Goal: Task Accomplishment & Management: Complete application form

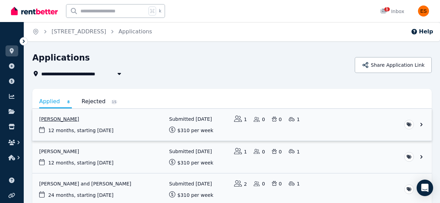
click at [128, 128] on link "View application: Mia Gillies" at bounding box center [231, 125] width 399 height 32
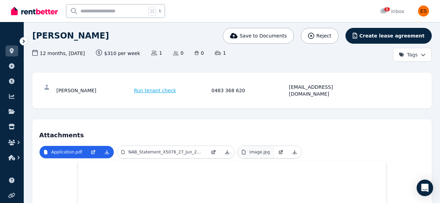
scroll to position [98, 0]
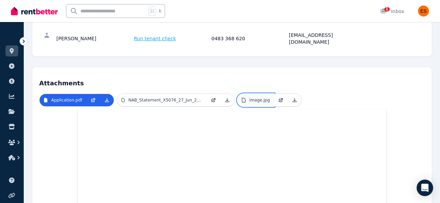
click at [253, 97] on p "image.jpg" at bounding box center [259, 99] width 21 height 5
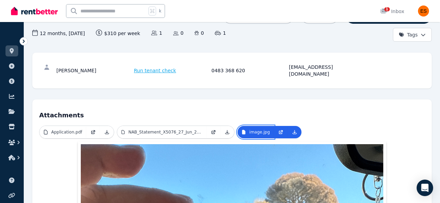
scroll to position [61, 0]
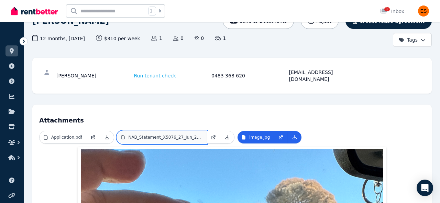
click at [167, 134] on p "NAB_Statement_X5076_27_Jun_2025.pdf" at bounding box center [165, 136] width 74 height 5
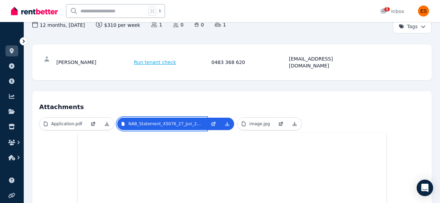
scroll to position [70, 0]
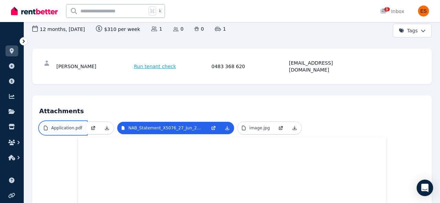
click at [65, 125] on p "Application.pdf" at bounding box center [66, 127] width 31 height 5
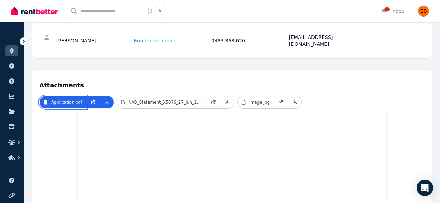
scroll to position [0, 0]
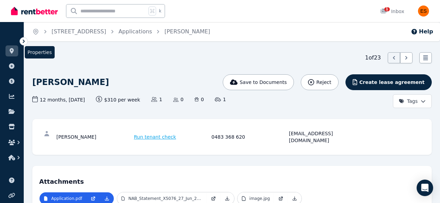
click at [15, 56] on link at bounding box center [11, 50] width 13 height 11
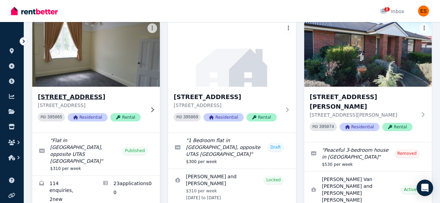
scroll to position [54, 0]
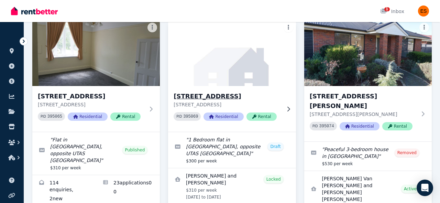
click at [280, 107] on p "[STREET_ADDRESS]" at bounding box center [227, 104] width 107 height 7
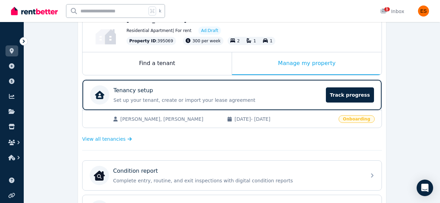
scroll to position [86, 0]
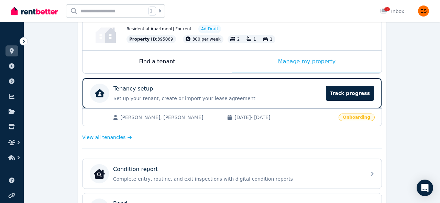
click at [308, 62] on div "Manage my property" at bounding box center [307, 62] width 150 height 23
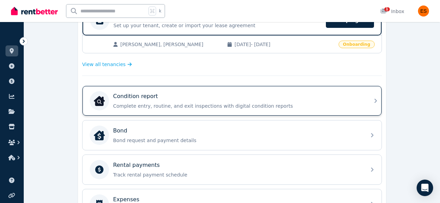
scroll to position [160, 0]
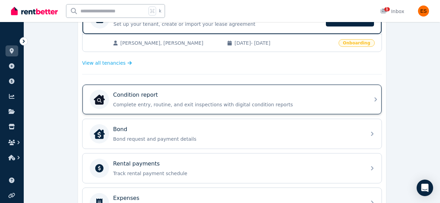
click at [315, 97] on div "Condition report" at bounding box center [237, 95] width 249 height 8
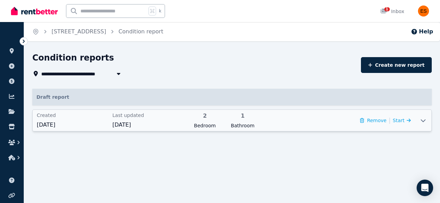
click at [425, 123] on icon at bounding box center [423, 120] width 8 height 5
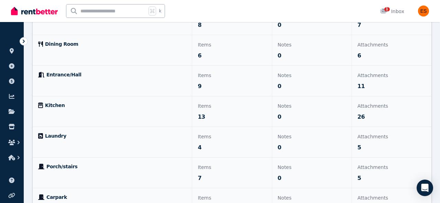
scroll to position [201, 0]
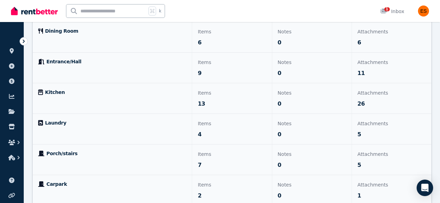
click at [339, 119] on p "Notes" at bounding box center [312, 123] width 68 height 8
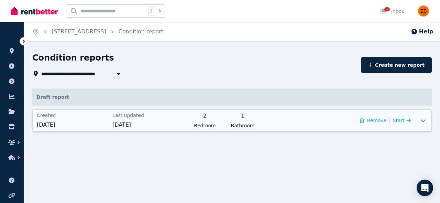
scroll to position [0, 0]
click at [400, 122] on span "Start" at bounding box center [396, 120] width 12 height 5
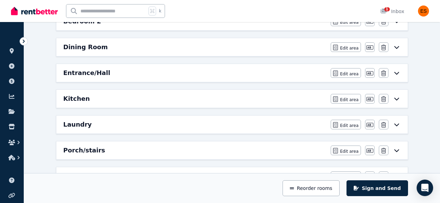
scroll to position [156, 0]
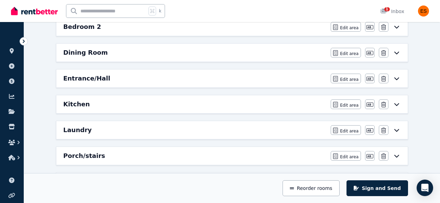
click at [397, 79] on icon at bounding box center [397, 78] width 8 height 5
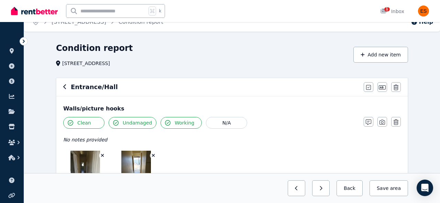
scroll to position [4, 0]
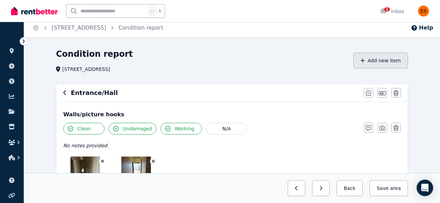
click at [374, 63] on button "Add new item" at bounding box center [380, 61] width 55 height 16
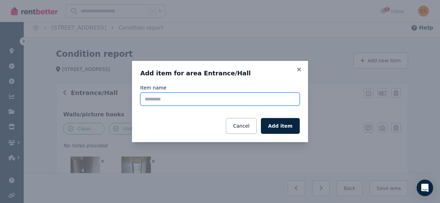
click at [187, 96] on input "Item name" at bounding box center [219, 98] width 159 height 13
type input "**********"
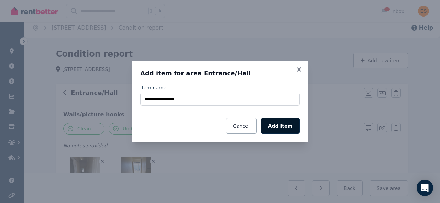
click at [280, 124] on button "Add item" at bounding box center [280, 126] width 39 height 16
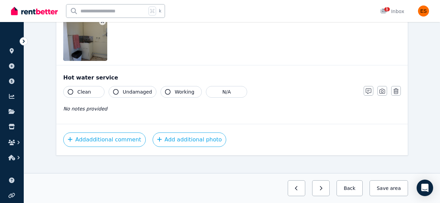
scroll to position [905, 0]
click at [113, 91] on icon "button" at bounding box center [115, 91] width 5 height 5
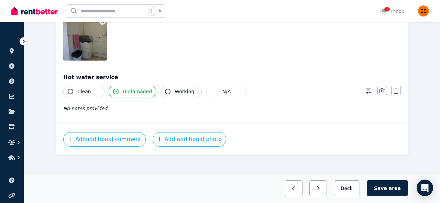
click at [81, 91] on span "Clean" at bounding box center [84, 91] width 14 height 7
click at [161, 91] on button "Working" at bounding box center [181, 92] width 41 height 12
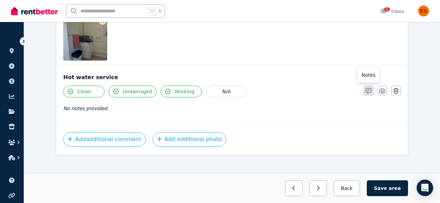
click at [370, 88] on icon "button" at bounding box center [368, 90] width 5 height 5
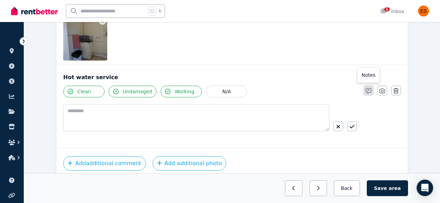
scroll to position [929, 0]
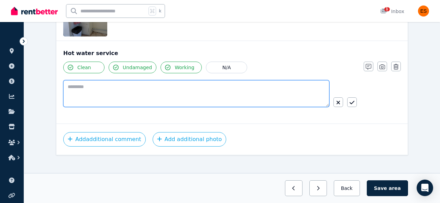
click at [152, 97] on textarea at bounding box center [196, 93] width 266 height 27
click at [71, 87] on textarea "**********" at bounding box center [196, 93] width 266 height 27
click at [181, 84] on textarea "**********" at bounding box center [196, 93] width 266 height 27
type textarea "**********"
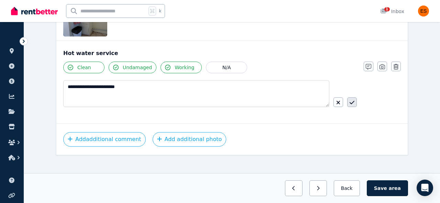
click at [352, 102] on icon "button" at bounding box center [352, 102] width 5 height 5
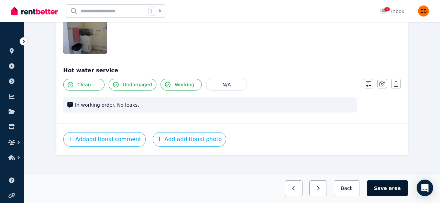
click at [384, 190] on button "Save area" at bounding box center [387, 188] width 41 height 16
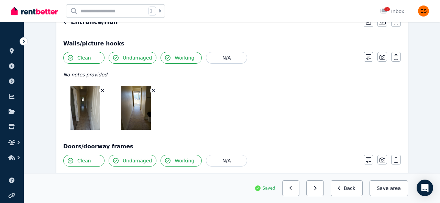
scroll to position [0, 0]
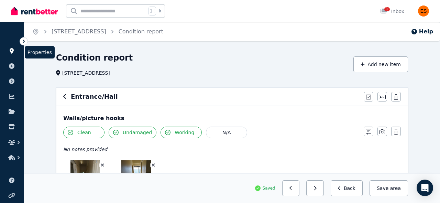
click at [14, 53] on icon at bounding box center [11, 50] width 7 height 5
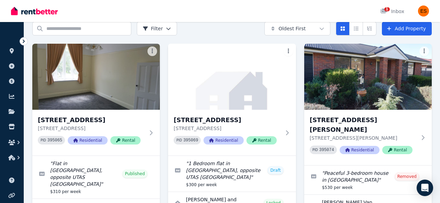
scroll to position [30, 0]
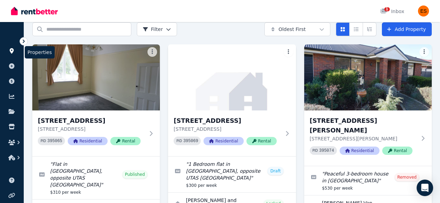
click at [11, 50] on icon at bounding box center [11, 50] width 7 height 5
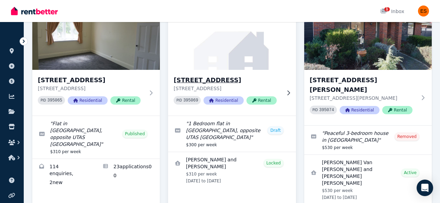
scroll to position [71, 0]
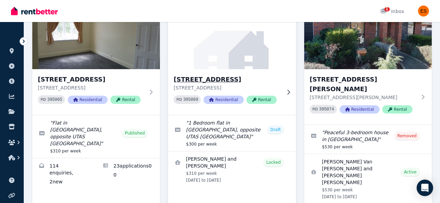
click at [284, 88] on div "[STREET_ADDRESS] PID 395069 Residential Rental" at bounding box center [232, 92] width 128 height 46
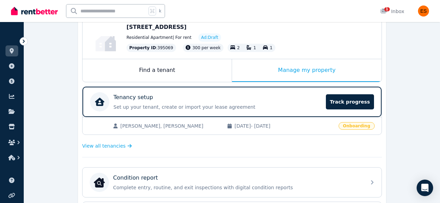
scroll to position [181, 0]
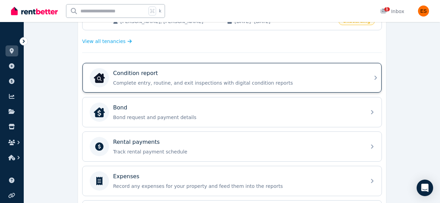
click at [326, 84] on p "Complete entry, routine, and exit inspections with digital condition reports" at bounding box center [237, 82] width 249 height 7
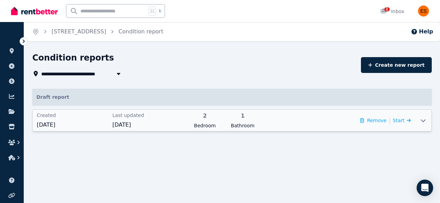
click at [424, 123] on icon at bounding box center [423, 120] width 8 height 5
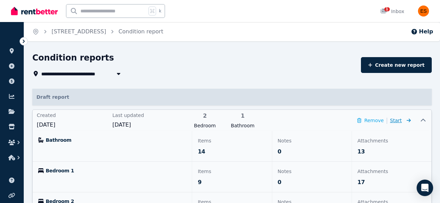
click at [404, 120] on icon at bounding box center [407, 120] width 7 height 5
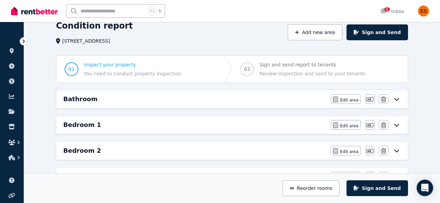
scroll to position [38, 0]
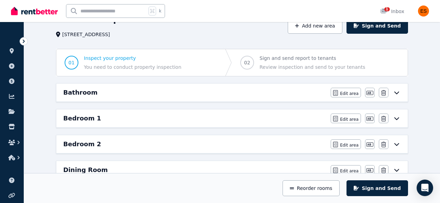
click at [396, 95] on icon at bounding box center [397, 92] width 8 height 5
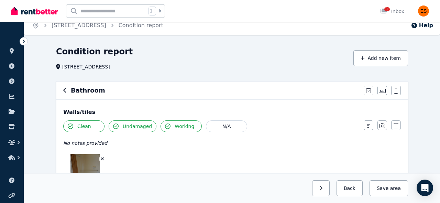
scroll to position [0, 0]
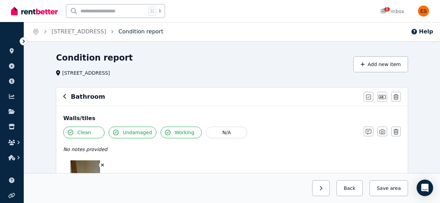
click at [147, 33] on link "Condition report" at bounding box center [141, 31] width 45 height 7
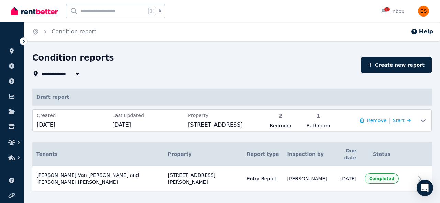
scroll to position [6, 0]
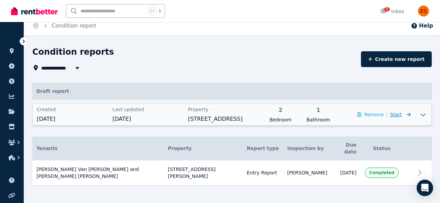
click at [401, 116] on span "Start" at bounding box center [396, 114] width 12 height 5
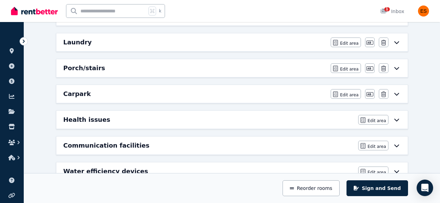
scroll to position [245, 0]
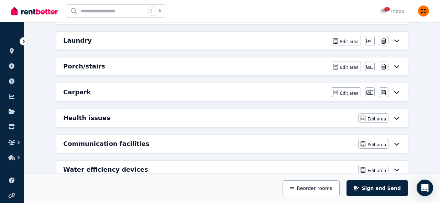
click at [397, 41] on icon at bounding box center [396, 41] width 5 height 3
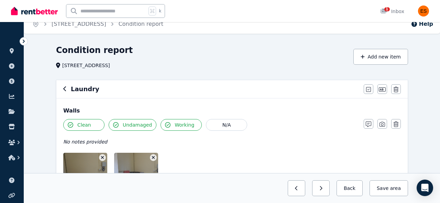
scroll to position [0, 0]
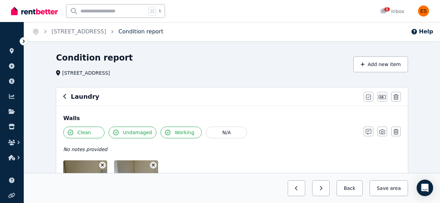
click at [153, 30] on link "Condition report" at bounding box center [141, 31] width 45 height 7
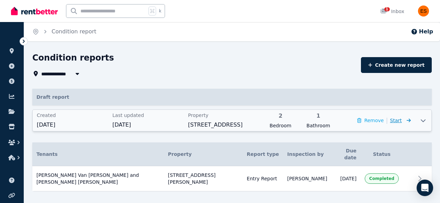
click at [404, 121] on icon at bounding box center [407, 120] width 7 height 5
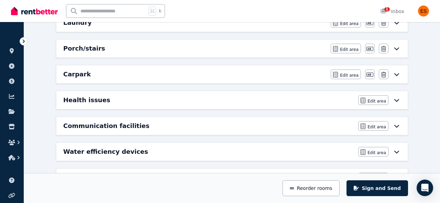
scroll to position [289, 0]
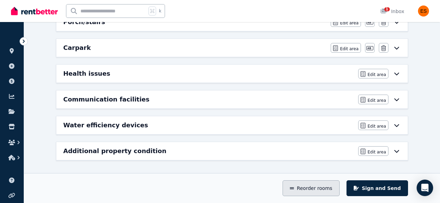
click at [307, 190] on button "Reorder rooms" at bounding box center [311, 188] width 57 height 16
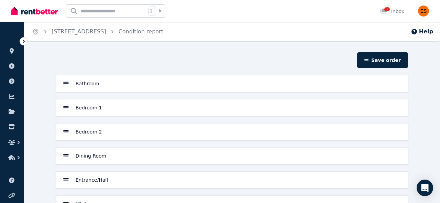
scroll to position [0, 0]
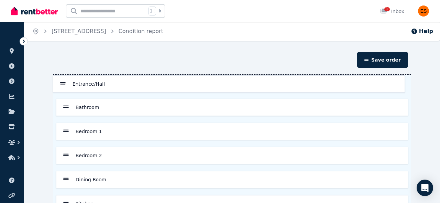
drag, startPoint x: 65, startPoint y: 179, endPoint x: 62, endPoint y: 78, distance: 101.1
click at [62, 78] on div "Bathroom Bedroom 1 Bedroom 2 Dining Room Entrance/Hall Kitchen Laundry Porch/st…" at bounding box center [231, 180] width 357 height 210
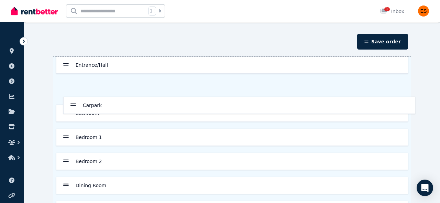
scroll to position [13, 0]
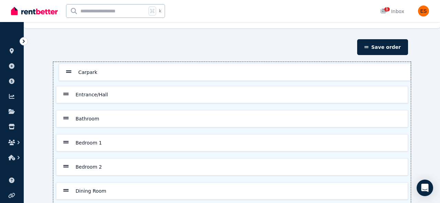
drag, startPoint x: 66, startPoint y: 180, endPoint x: 68, endPoint y: 57, distance: 123.8
click at [68, 56] on section "Save order Entrance/Hall Bathroom Bedroom 1 Bedroom 2 Dining Room Kitchen Laund…" at bounding box center [231, 161] width 357 height 245
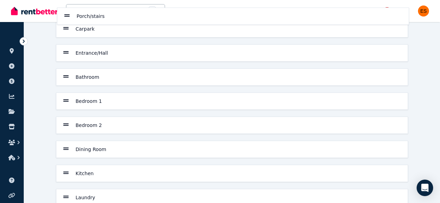
scroll to position [0, 0]
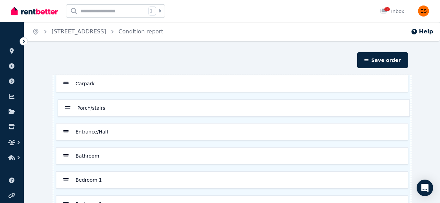
drag, startPoint x: 65, startPoint y: 179, endPoint x: 67, endPoint y: 103, distance: 76.0
click at [67, 103] on div "Carpark Entrance/Hall Bathroom Bedroom 1 Bedroom 2 Dining Room Kitchen Laundry …" at bounding box center [231, 180] width 357 height 210
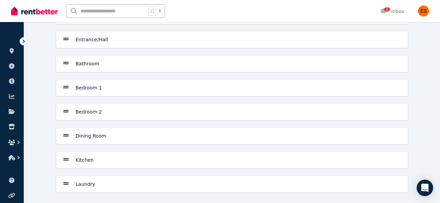
scroll to position [94, 0]
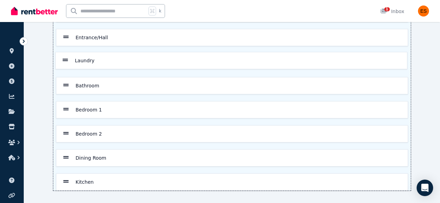
drag, startPoint x: 67, startPoint y: 181, endPoint x: 66, endPoint y: 57, distance: 124.1
click at [67, 56] on div "Carpark Porch/stairs Entrance/Hall Bathroom Bedroom 1 Bedroom 2 Dining Room Kit…" at bounding box center [231, 86] width 357 height 210
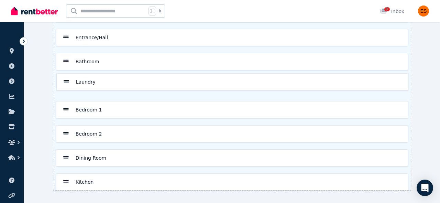
drag, startPoint x: 64, startPoint y: 60, endPoint x: 64, endPoint y: 85, distance: 24.4
click at [64, 85] on div "Carpark Porch/stairs Entrance/Hall Laundry Bathroom Bedroom 1 Bedroom 2 Dining …" at bounding box center [231, 86] width 357 height 210
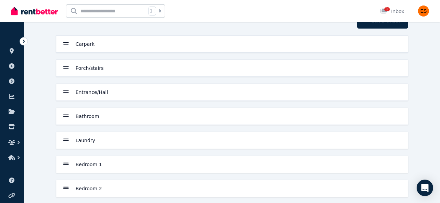
scroll to position [0, 0]
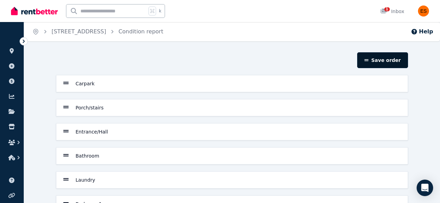
click at [383, 61] on button "Save order" at bounding box center [382, 60] width 51 height 16
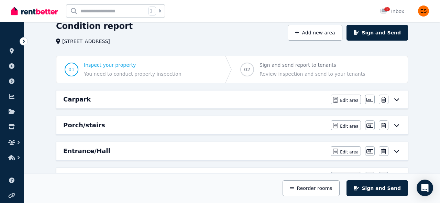
scroll to position [38, 0]
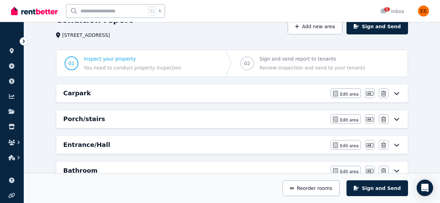
click at [398, 94] on icon at bounding box center [397, 92] width 8 height 5
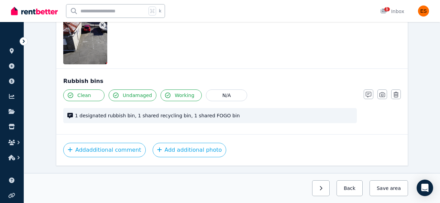
scroll to position [164, 0]
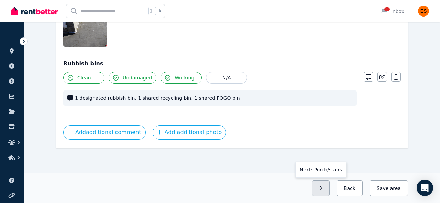
click at [325, 184] on button "button" at bounding box center [321, 188] width 18 height 16
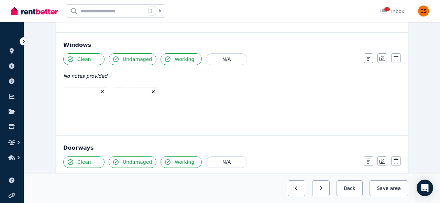
scroll to position [512, 0]
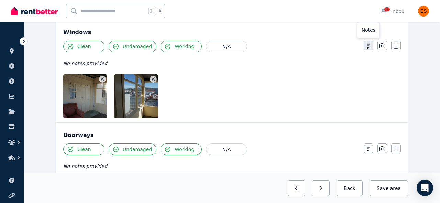
click at [368, 48] on icon "button" at bounding box center [368, 45] width 5 height 5
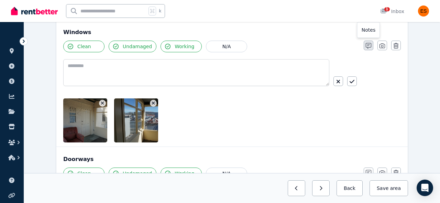
scroll to position [536, 0]
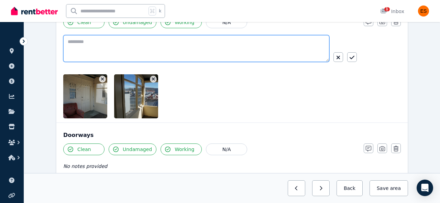
click at [133, 50] on textarea at bounding box center [196, 48] width 266 height 27
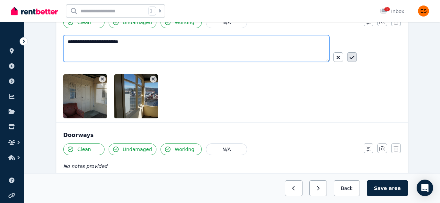
type textarea "**********"
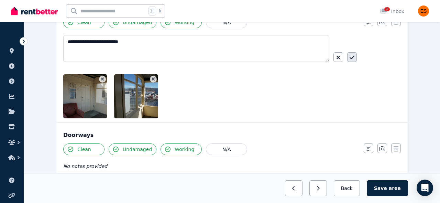
click at [349, 60] on button "button" at bounding box center [352, 57] width 10 height 10
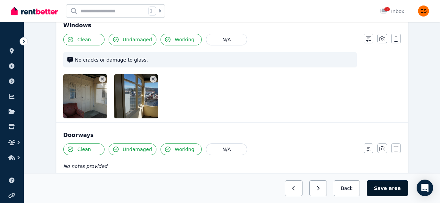
click at [380, 181] on button "Save area" at bounding box center [387, 188] width 41 height 16
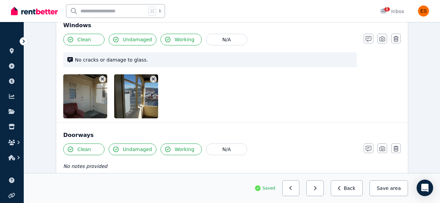
scroll to position [583, 0]
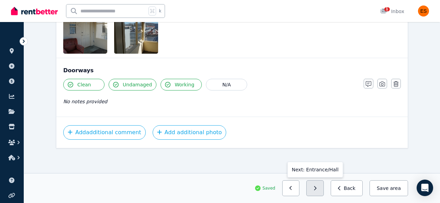
click at [321, 189] on button "button" at bounding box center [315, 188] width 18 height 16
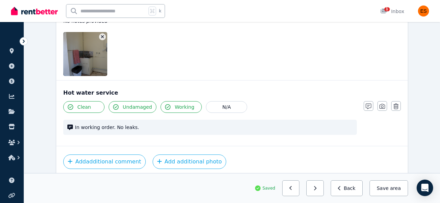
scroll to position [919, 0]
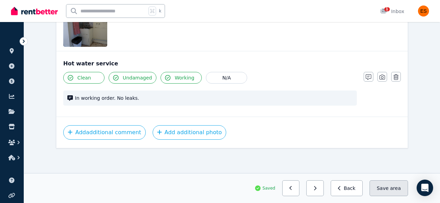
click at [377, 189] on button "Save area" at bounding box center [389, 188] width 38 height 16
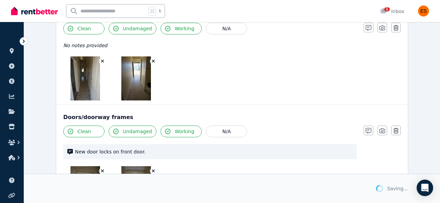
scroll to position [0, 0]
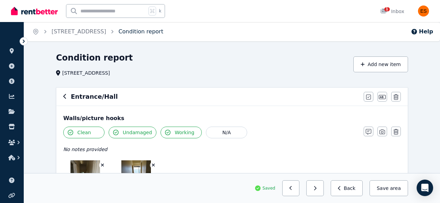
click at [162, 31] on link "Condition report" at bounding box center [141, 31] width 45 height 7
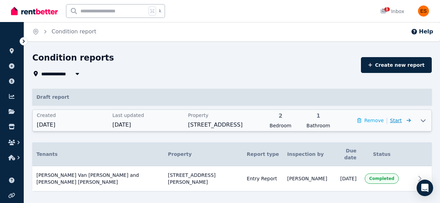
click at [410, 118] on span "Start" at bounding box center [400, 120] width 21 height 8
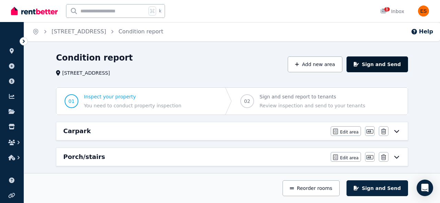
click at [387, 62] on button "Sign and Send" at bounding box center [377, 64] width 62 height 16
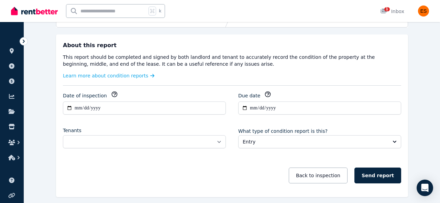
scroll to position [90, 0]
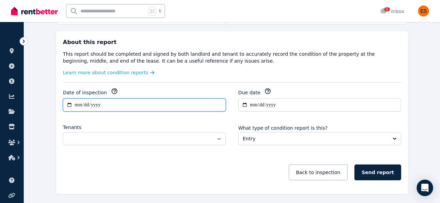
click at [78, 106] on input "**********" at bounding box center [144, 104] width 163 height 13
type input "**********"
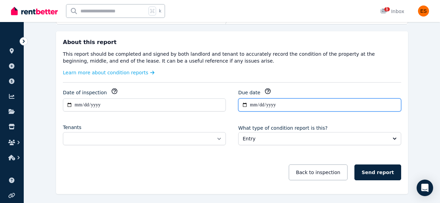
click at [254, 105] on input "**********" at bounding box center [319, 104] width 163 height 13
click at [267, 92] on icon "button" at bounding box center [267, 91] width 7 height 7
click at [264, 103] on input "**********" at bounding box center [319, 104] width 163 height 13
click at [252, 105] on input "**********" at bounding box center [319, 104] width 163 height 13
type input "**********"
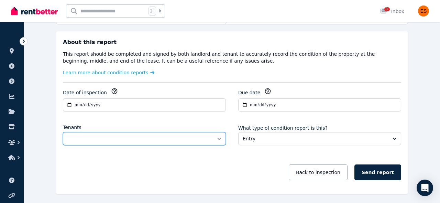
click at [114, 140] on select "**********" at bounding box center [144, 138] width 163 height 13
select select "**********"
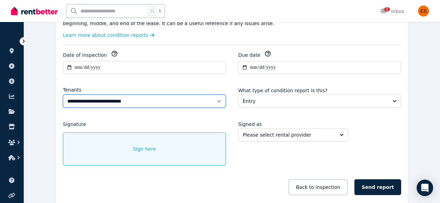
scroll to position [137, 0]
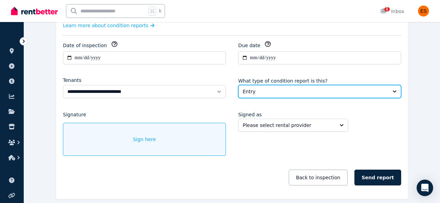
click at [285, 90] on span "Entry" at bounding box center [315, 91] width 144 height 7
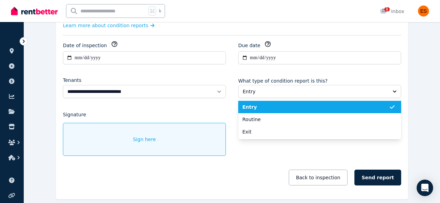
click at [260, 107] on span "Entry" at bounding box center [315, 106] width 146 height 7
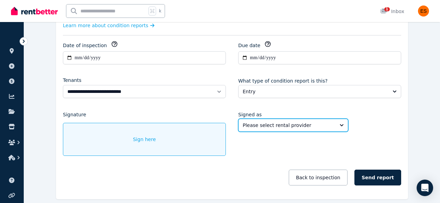
click at [265, 123] on span "Please select rental provider" at bounding box center [288, 125] width 91 height 7
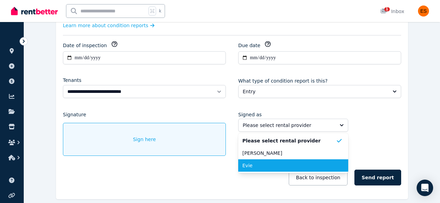
click at [255, 167] on span "Evie" at bounding box center [288, 165] width 93 height 7
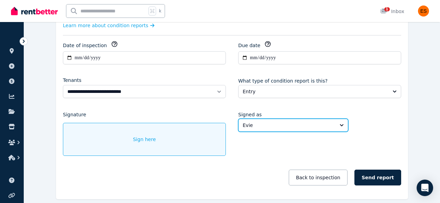
click at [259, 124] on span "Evie" at bounding box center [288, 125] width 91 height 7
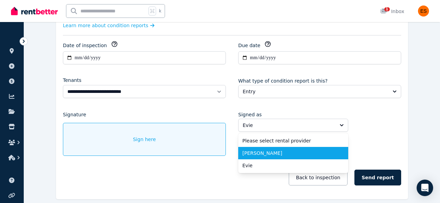
click at [256, 155] on span "[PERSON_NAME]" at bounding box center [288, 153] width 93 height 7
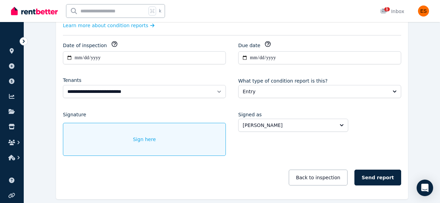
click at [186, 144] on div "Sign here" at bounding box center [144, 139] width 163 height 33
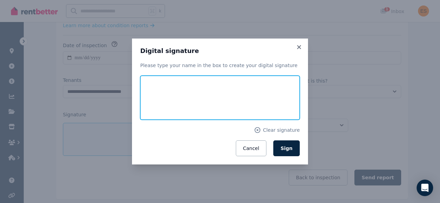
click at [200, 98] on input "text" at bounding box center [219, 98] width 159 height 44
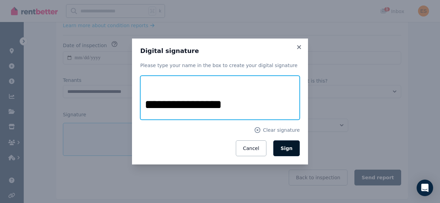
type input "**********"
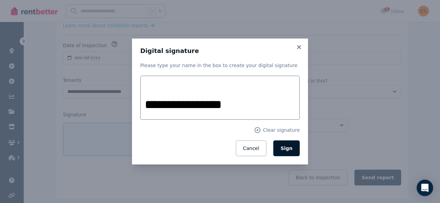
click at [287, 147] on span "Sign" at bounding box center [286, 147] width 12 height 5
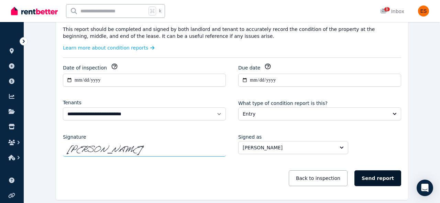
scroll to position [115, 0]
click at [385, 178] on button "Send report" at bounding box center [377, 178] width 47 height 16
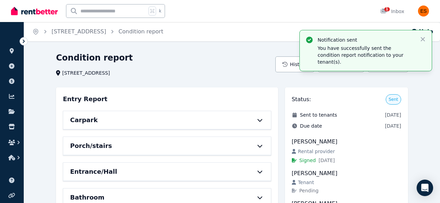
scroll to position [24, 0]
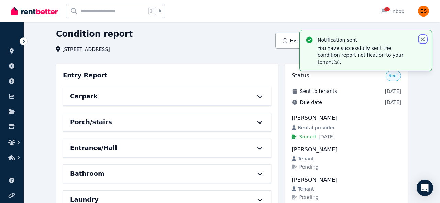
click at [422, 40] on icon "button" at bounding box center [423, 39] width 4 height 4
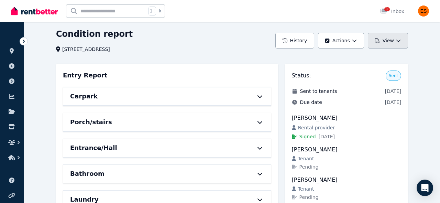
click at [396, 41] on icon "button" at bounding box center [398, 40] width 5 height 5
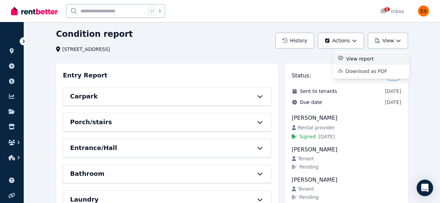
click at [357, 58] on p "View report" at bounding box center [362, 58] width 33 height 7
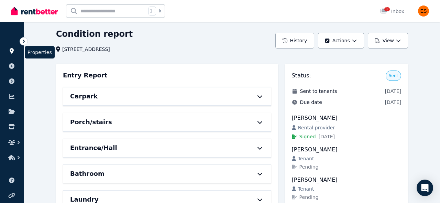
click at [11, 53] on icon at bounding box center [11, 50] width 7 height 5
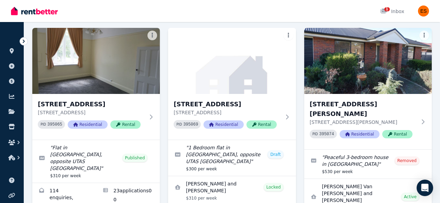
scroll to position [66, 0]
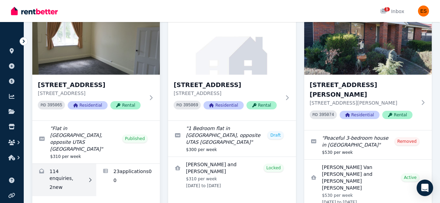
click at [71, 167] on link "Enquiries for Unit 2/55 Invermay Rd, Invermay" at bounding box center [64, 180] width 64 height 32
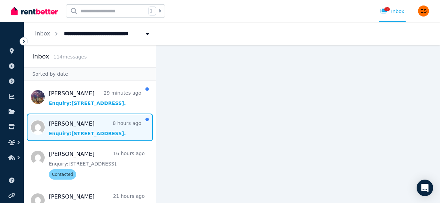
click at [80, 135] on span "Message list" at bounding box center [90, 126] width 132 height 27
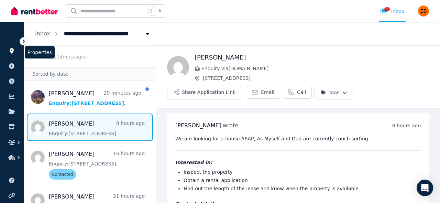
click at [9, 51] on icon at bounding box center [11, 50] width 7 height 5
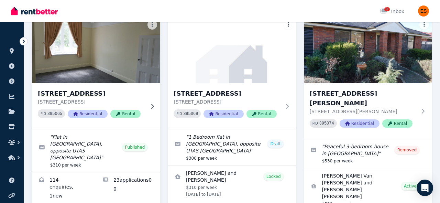
scroll to position [58, 0]
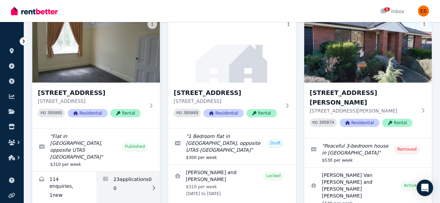
click at [132, 181] on link "Applications for Unit 2/55 Invermay Rd, Invermay" at bounding box center [128, 188] width 64 height 32
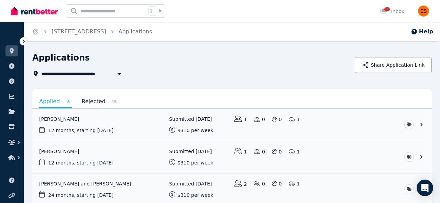
click at [89, 104] on link "Rejected 15" at bounding box center [99, 102] width 36 height 12
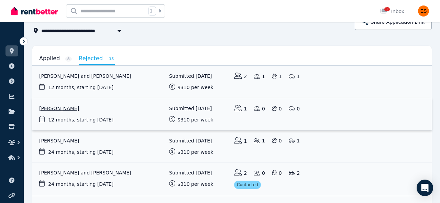
scroll to position [38, 0]
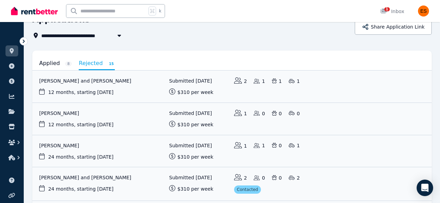
click at [51, 59] on link "Applied 8" at bounding box center [55, 63] width 33 height 12
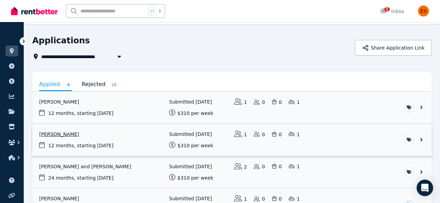
scroll to position [0, 0]
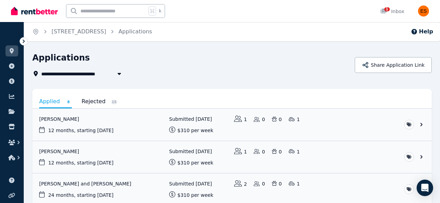
click at [87, 100] on link "Rejected 15" at bounding box center [99, 102] width 36 height 12
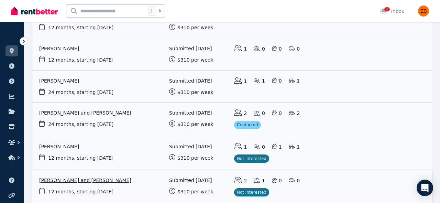
scroll to position [95, 0]
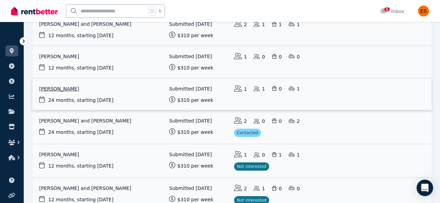
click at [96, 93] on link "View application: Kapryce Phillips" at bounding box center [231, 94] width 399 height 32
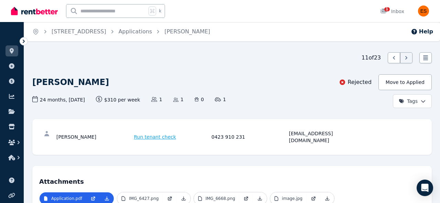
click at [150, 36] on ol "Home [STREET_ADDRESS] Applications [PERSON_NAME]" at bounding box center [121, 31] width 194 height 19
click at [150, 33] on link "Applications" at bounding box center [136, 31] width 34 height 7
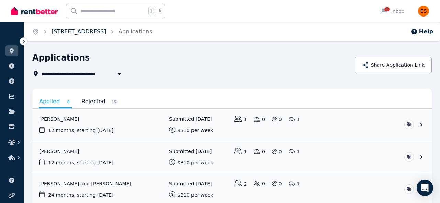
click at [90, 33] on link "[STREET_ADDRESS]" at bounding box center [79, 31] width 55 height 7
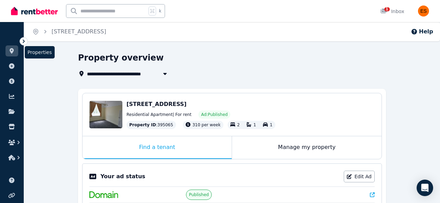
click at [8, 53] on link at bounding box center [11, 50] width 13 height 11
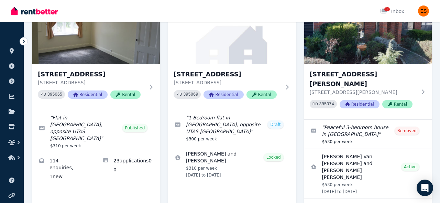
scroll to position [77, 0]
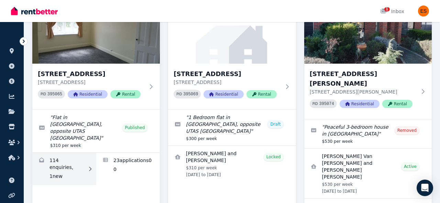
click at [62, 154] on link "Enquiries for Unit 2/55 Invermay Rd, Invermay" at bounding box center [64, 169] width 64 height 32
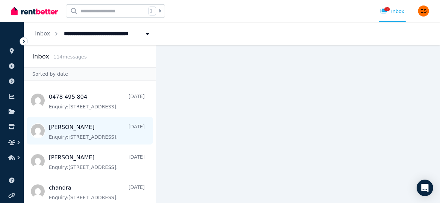
scroll to position [1542, 0]
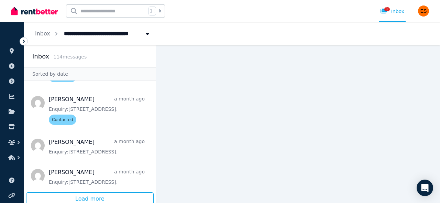
scroll to position [3141, 0]
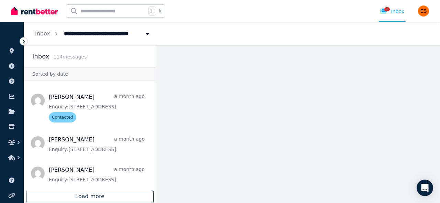
click at [91, 192] on div "Load more" at bounding box center [90, 196] width 128 height 13
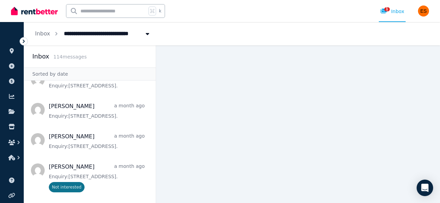
scroll to position [3206, 0]
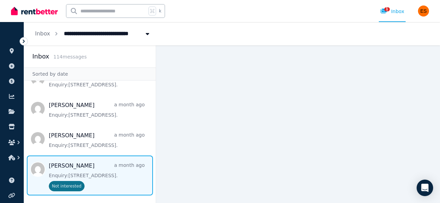
click at [94, 170] on span "Message list" at bounding box center [90, 175] width 132 height 40
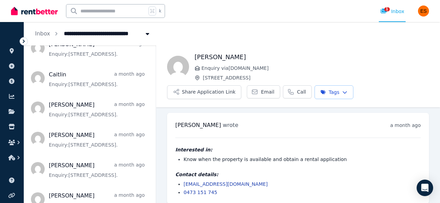
scroll to position [2847, 0]
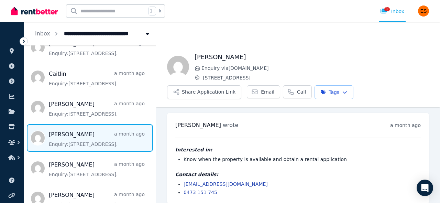
click at [93, 149] on span "Message list" at bounding box center [90, 137] width 132 height 27
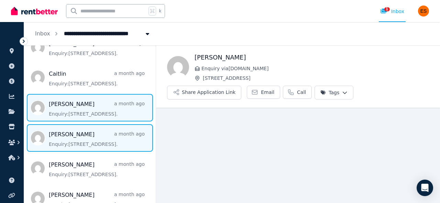
click at [98, 117] on span "Message list" at bounding box center [90, 107] width 132 height 27
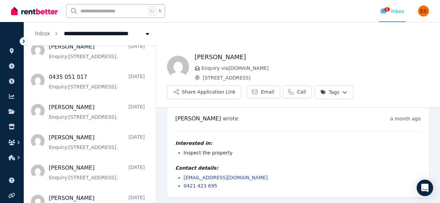
scroll to position [1802, 0]
click at [14, 51] on icon at bounding box center [11, 50] width 7 height 5
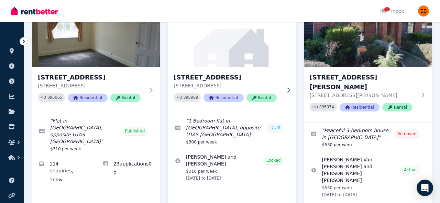
scroll to position [82, 0]
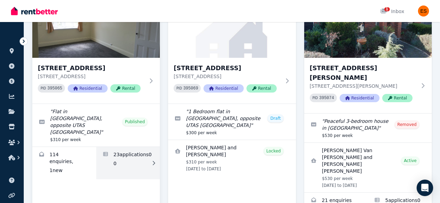
click at [136, 147] on link "Applications for Unit 2/55 Invermay Rd, Invermay" at bounding box center [128, 163] width 64 height 32
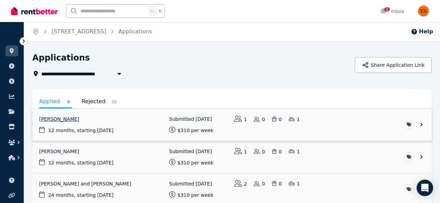
click at [139, 128] on link "View application: Mia Gillies" at bounding box center [231, 125] width 399 height 32
